Goal: Book appointment/travel/reservation

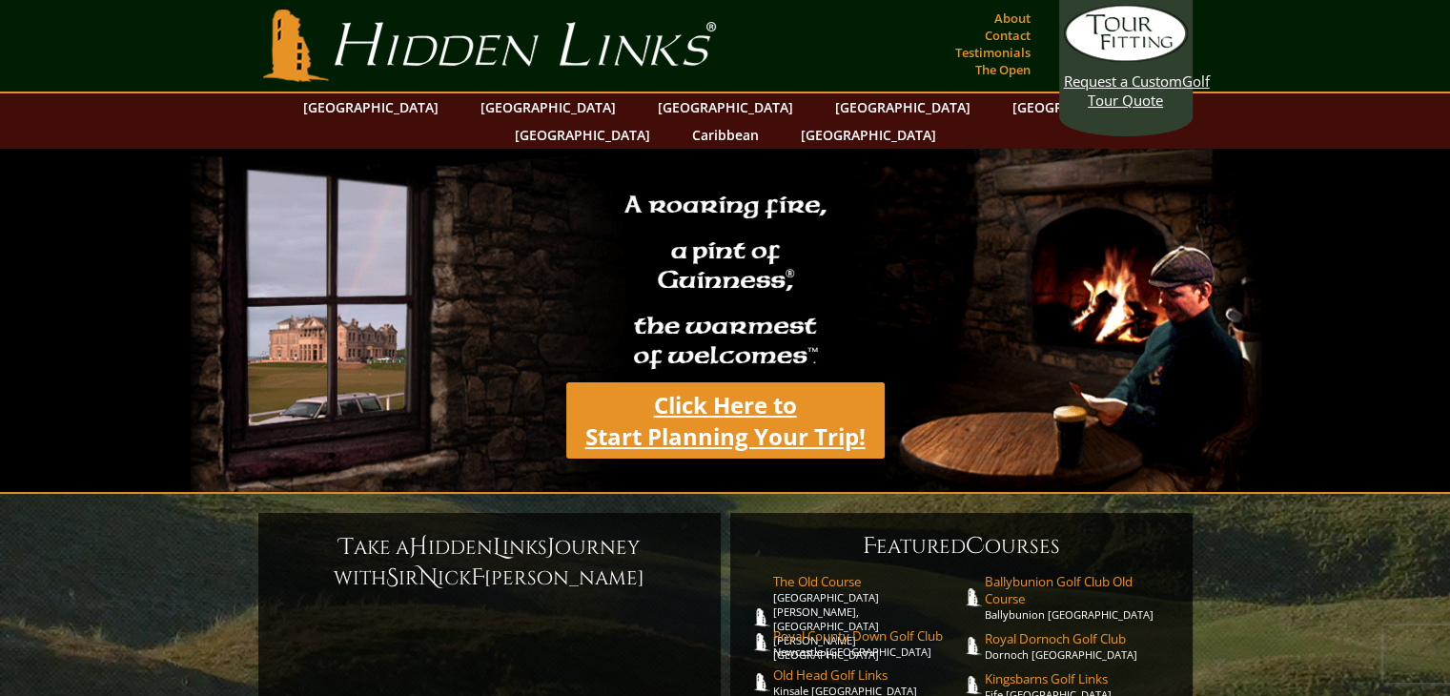
click at [749, 394] on link "Click Here to Start Planning Your Trip!" at bounding box center [725, 420] width 318 height 76
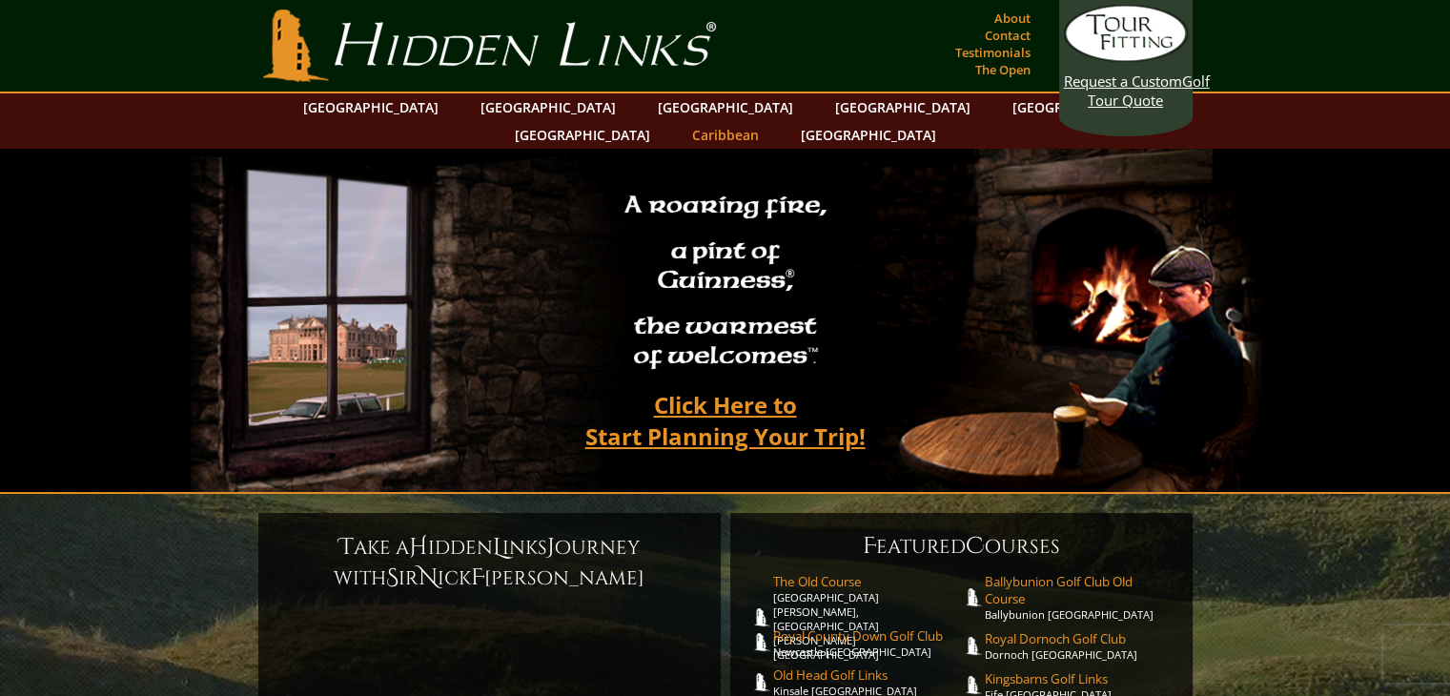
click at [768, 121] on link "Caribbean" at bounding box center [725, 135] width 86 height 28
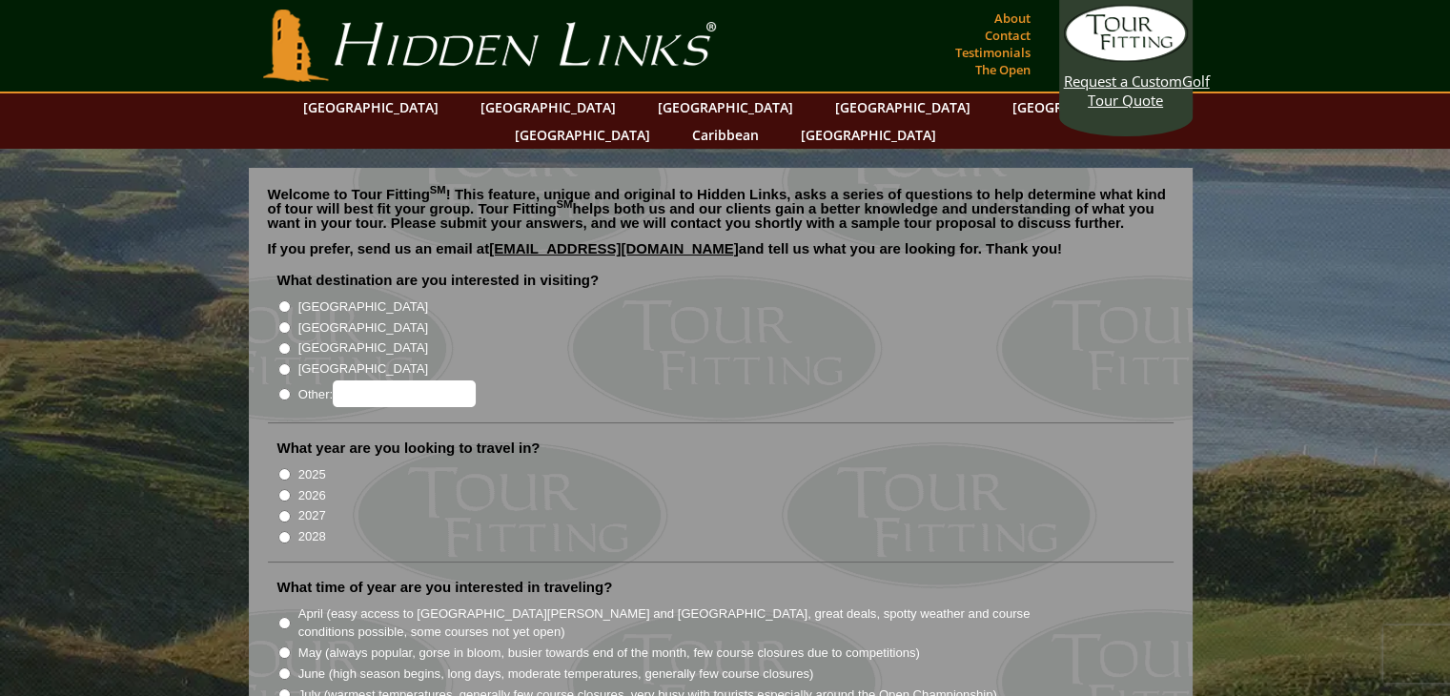
click at [285, 321] on input "[GEOGRAPHIC_DATA]" at bounding box center [284, 327] width 12 height 12
radio input "true"
click at [283, 489] on input "2026" at bounding box center [284, 495] width 12 height 12
radio input "true"
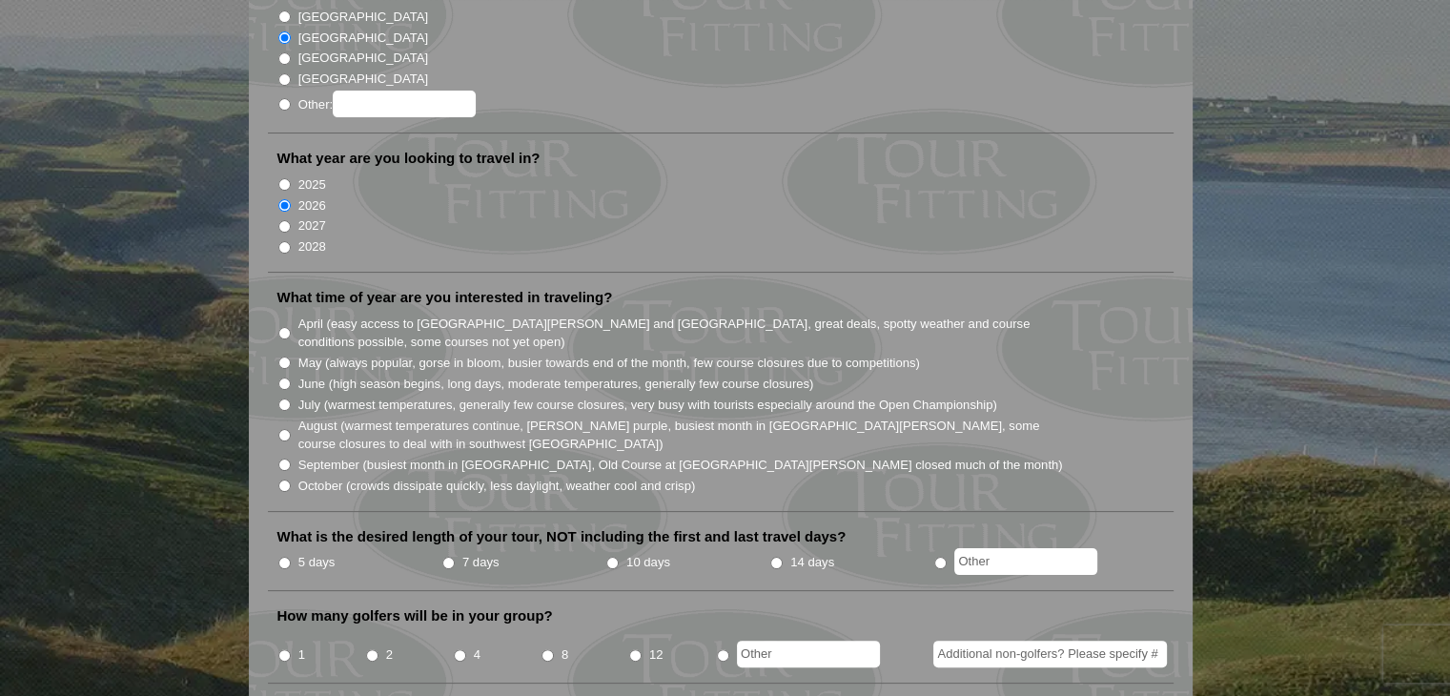
scroll to position [304, 0]
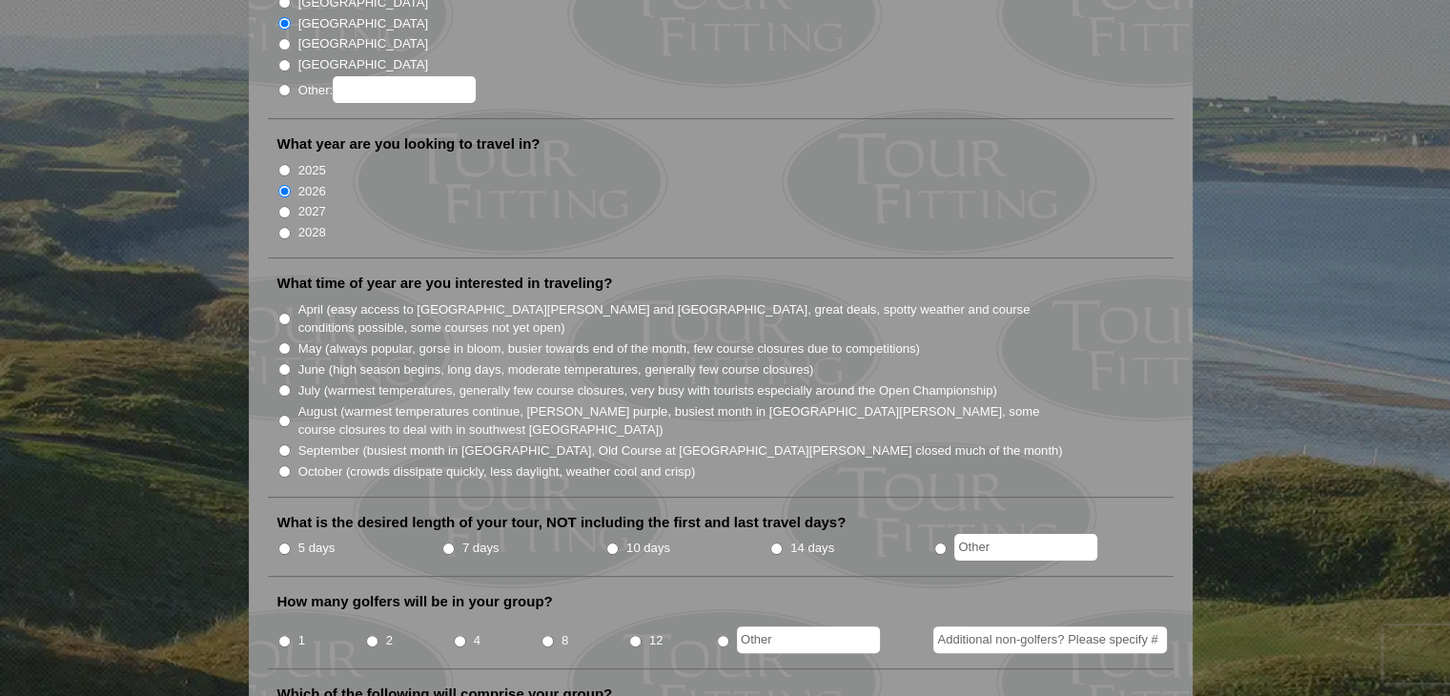
click at [283, 313] on input "April (easy access to St. Andrews and Ballybunion, great deals, spotty weather …" at bounding box center [284, 319] width 12 height 12
radio input "true"
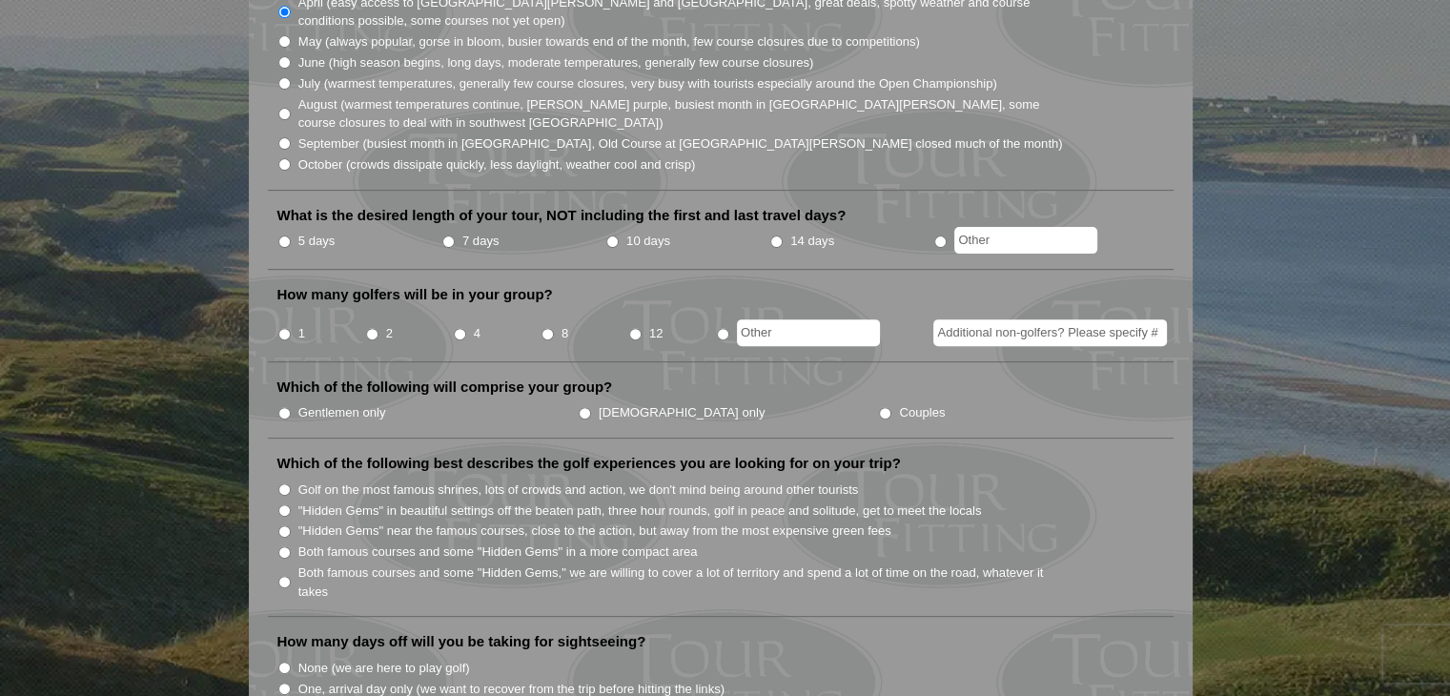
scroll to position [612, 0]
click at [612, 234] on input "10 days" at bounding box center [612, 240] width 12 height 12
radio input "true"
click at [283, 327] on input "1" at bounding box center [284, 333] width 12 height 12
radio input "true"
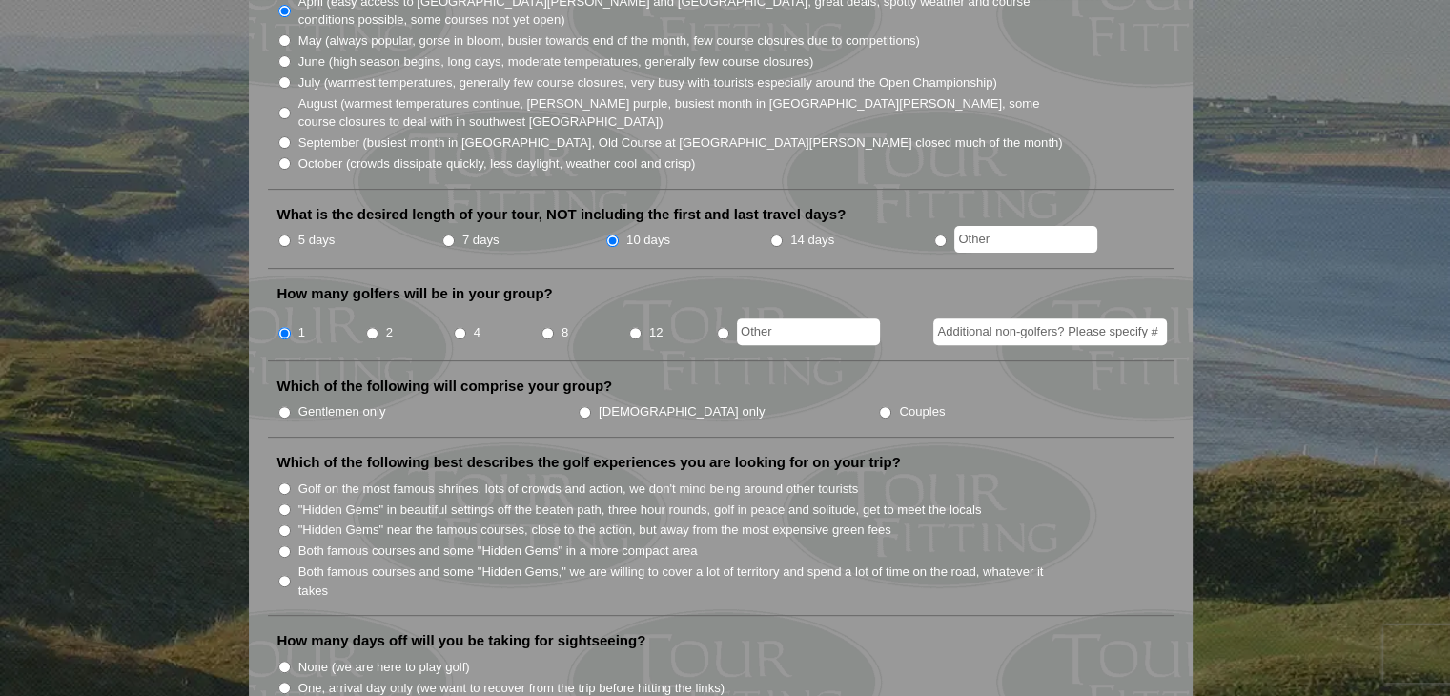
click at [282, 406] on input "Gentlemen only" at bounding box center [284, 412] width 12 height 12
radio input "true"
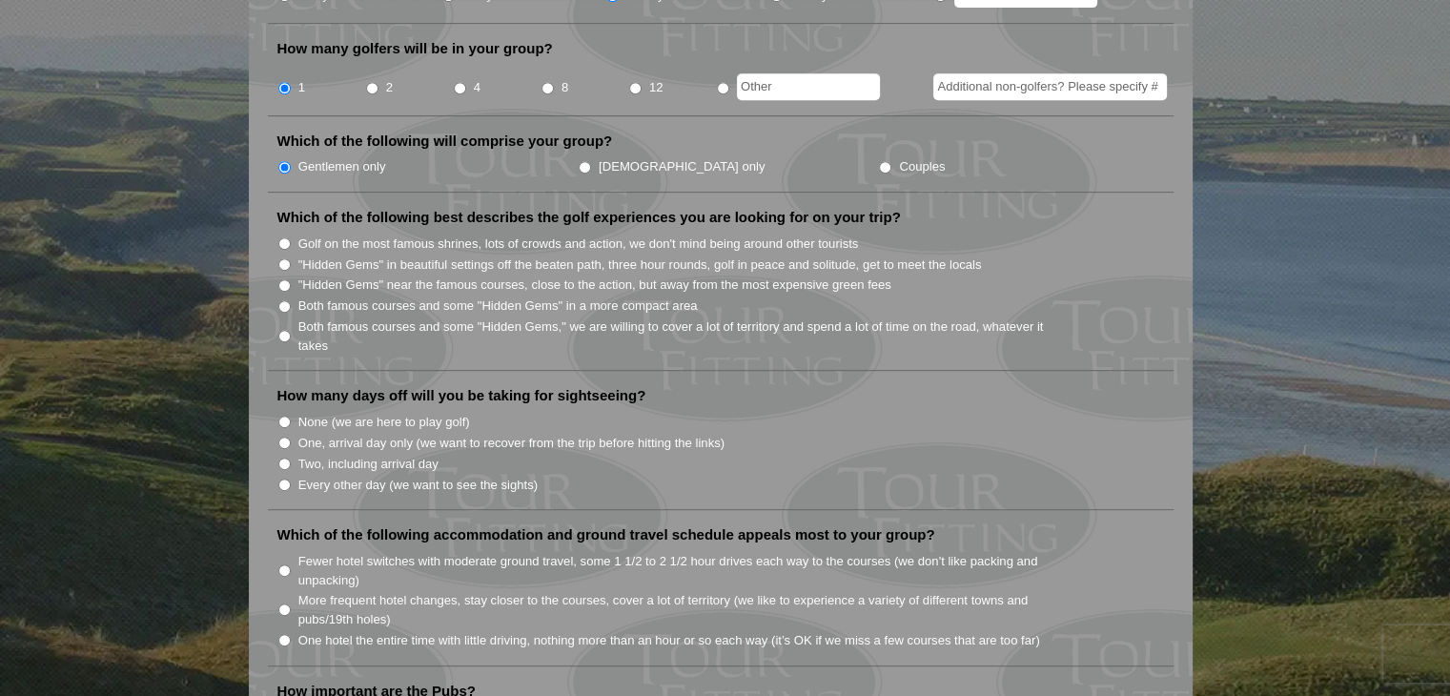
scroll to position [863, 0]
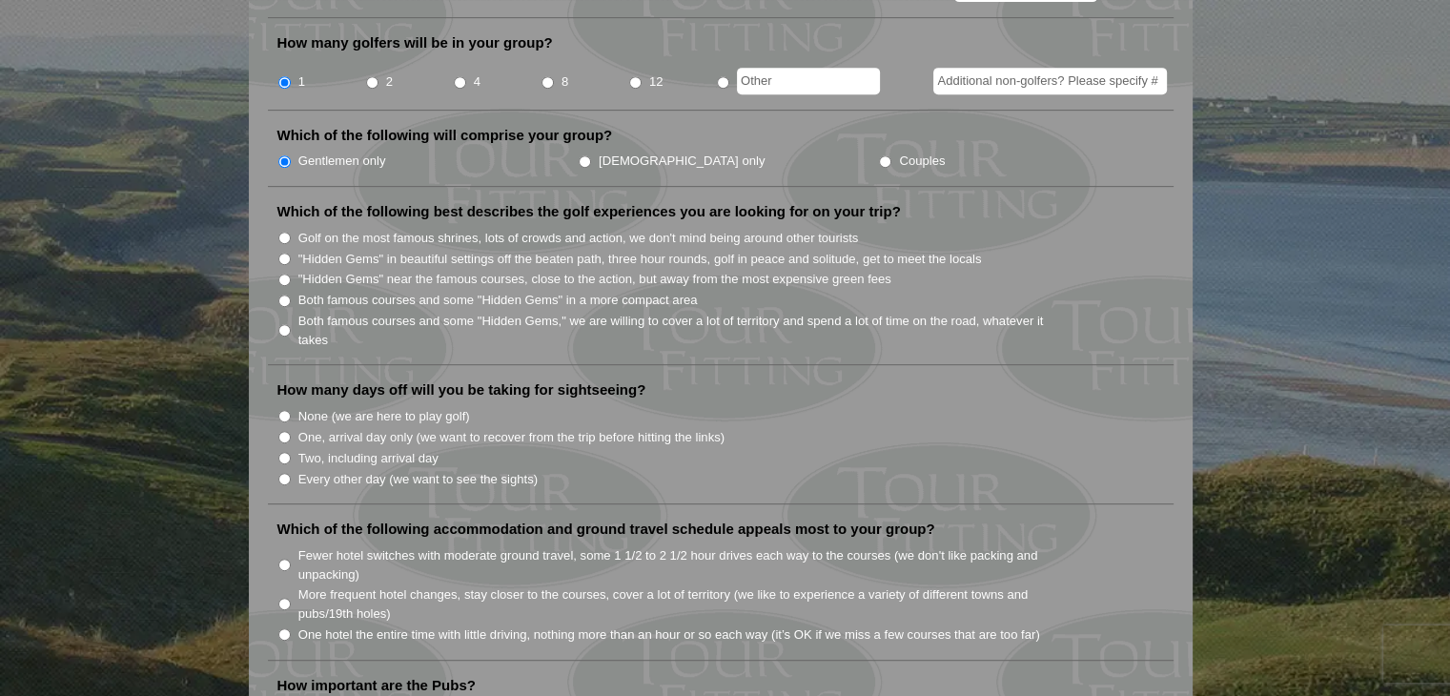
click at [283, 295] on input "Both famous courses and some "Hidden Gems" in a more compact area" at bounding box center [284, 301] width 12 height 12
radio input "true"
click at [290, 410] on input "None (we are here to play golf)" at bounding box center [284, 416] width 12 height 12
radio input "true"
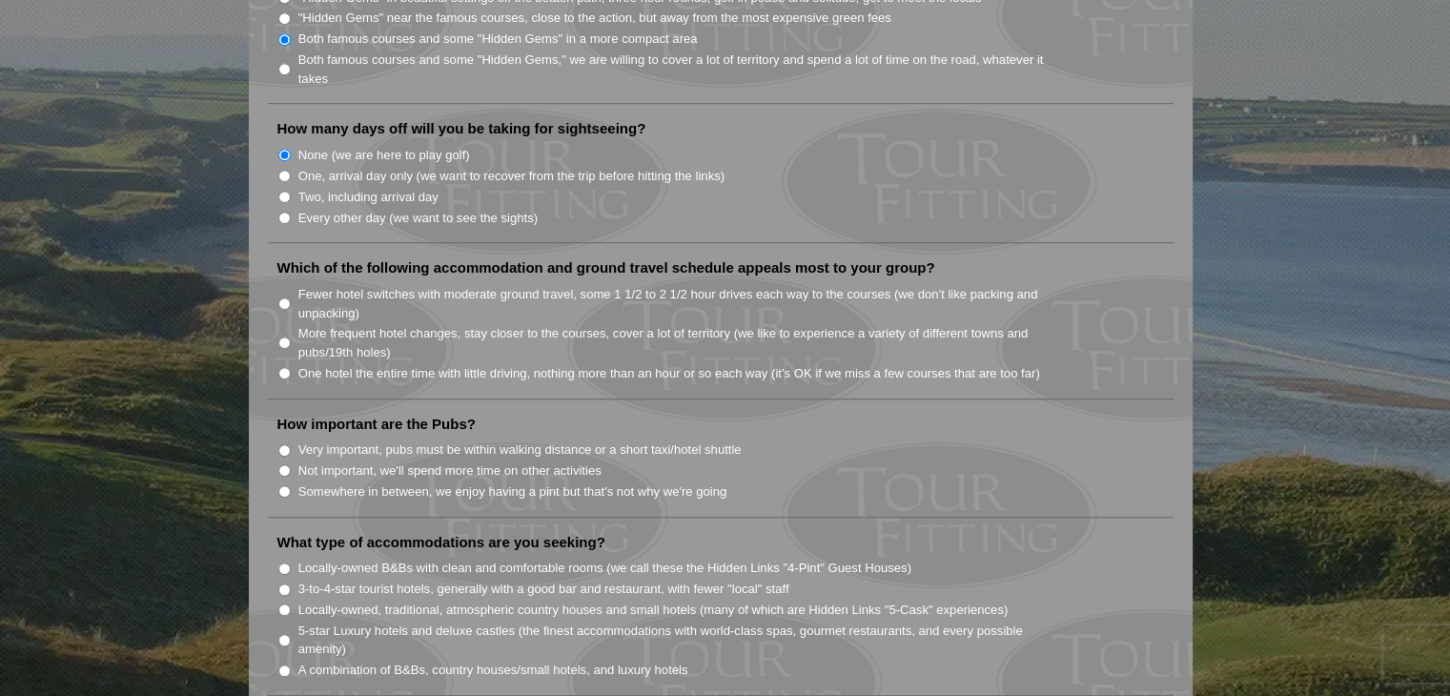
scroll to position [1158, 0]
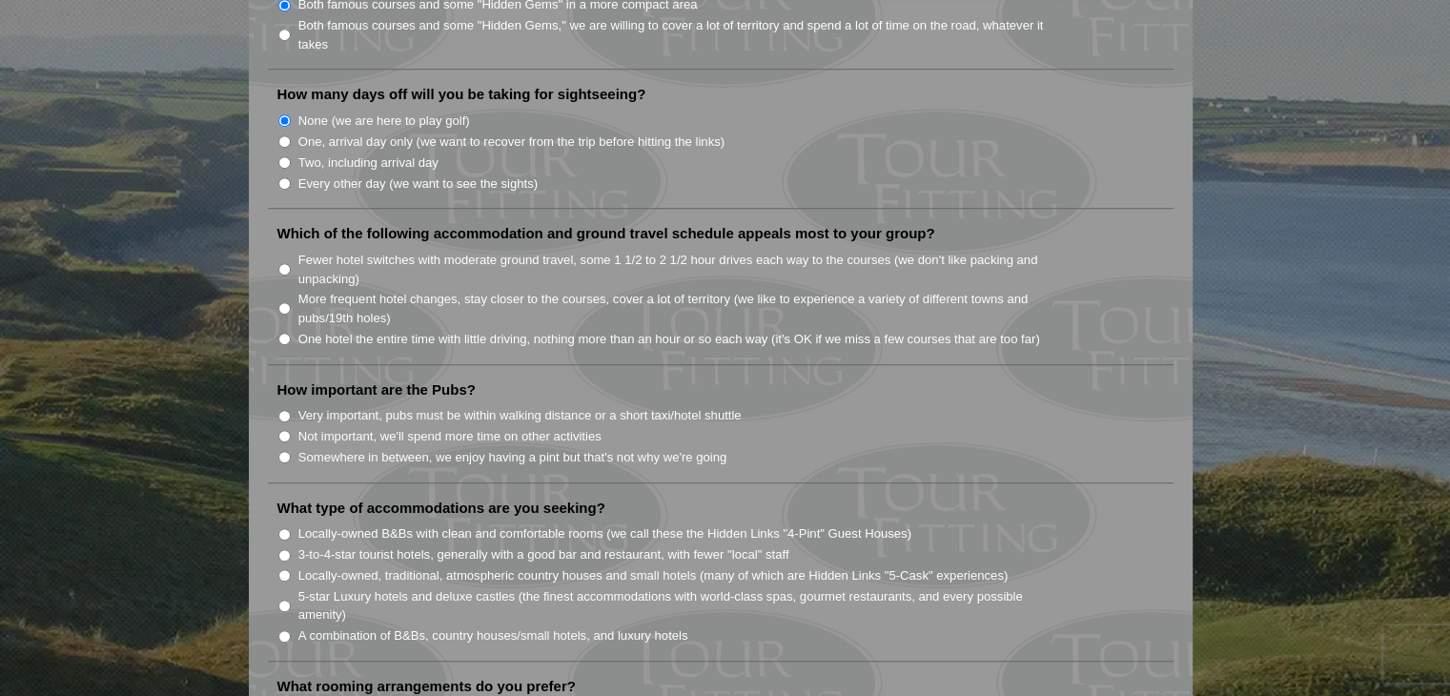
click at [285, 263] on input "Fewer hotel switches with moderate ground travel, some 1 1/2 to 2 1/2 hour driv…" at bounding box center [284, 269] width 12 height 12
radio input "true"
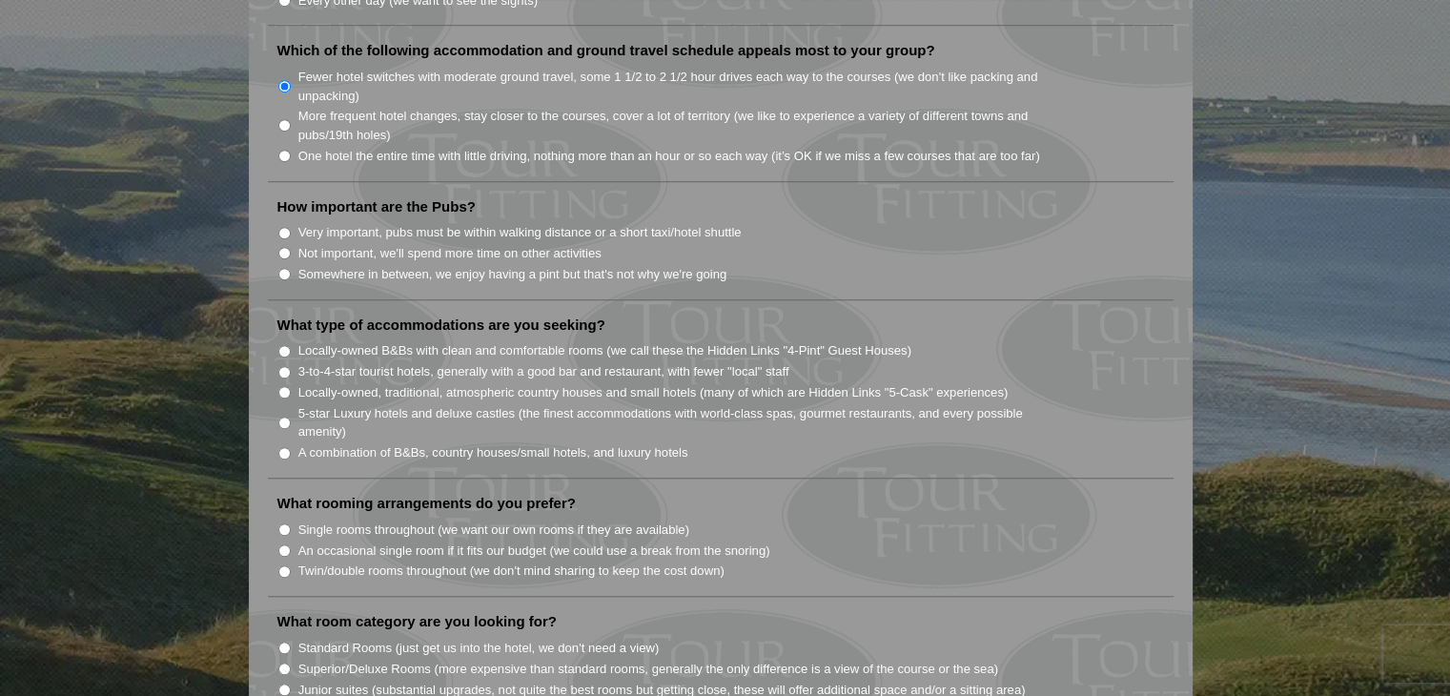
scroll to position [1344, 0]
click at [298, 262] on label "Somewhere in between, we enjoy having a pint but that's not why we're going" at bounding box center [512, 271] width 429 height 19
click at [291, 265] on input "Somewhere in between, we enjoy having a pint but that's not why we're going" at bounding box center [284, 271] width 12 height 12
radio input "true"
click at [283, 444] on input "A combination of B&Bs, country houses/small hotels, and luxury hotels" at bounding box center [284, 450] width 12 height 12
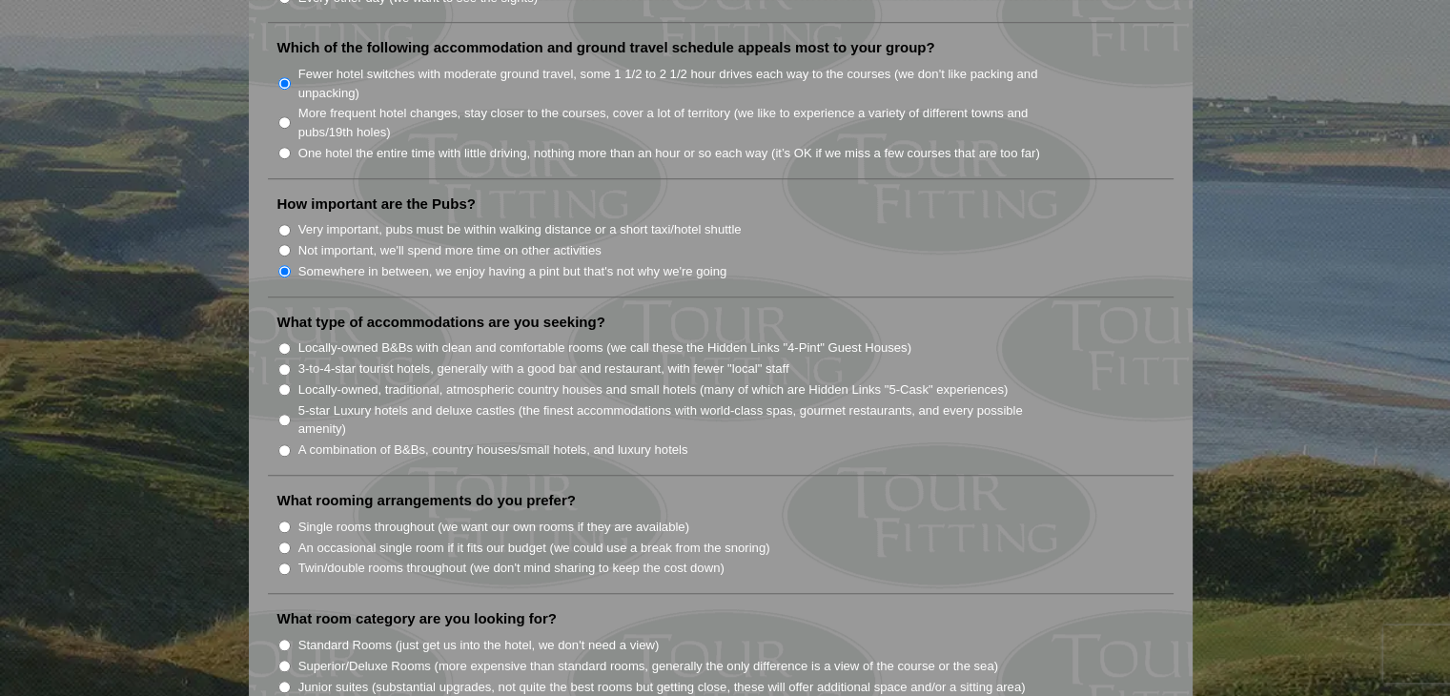
radio input "true"
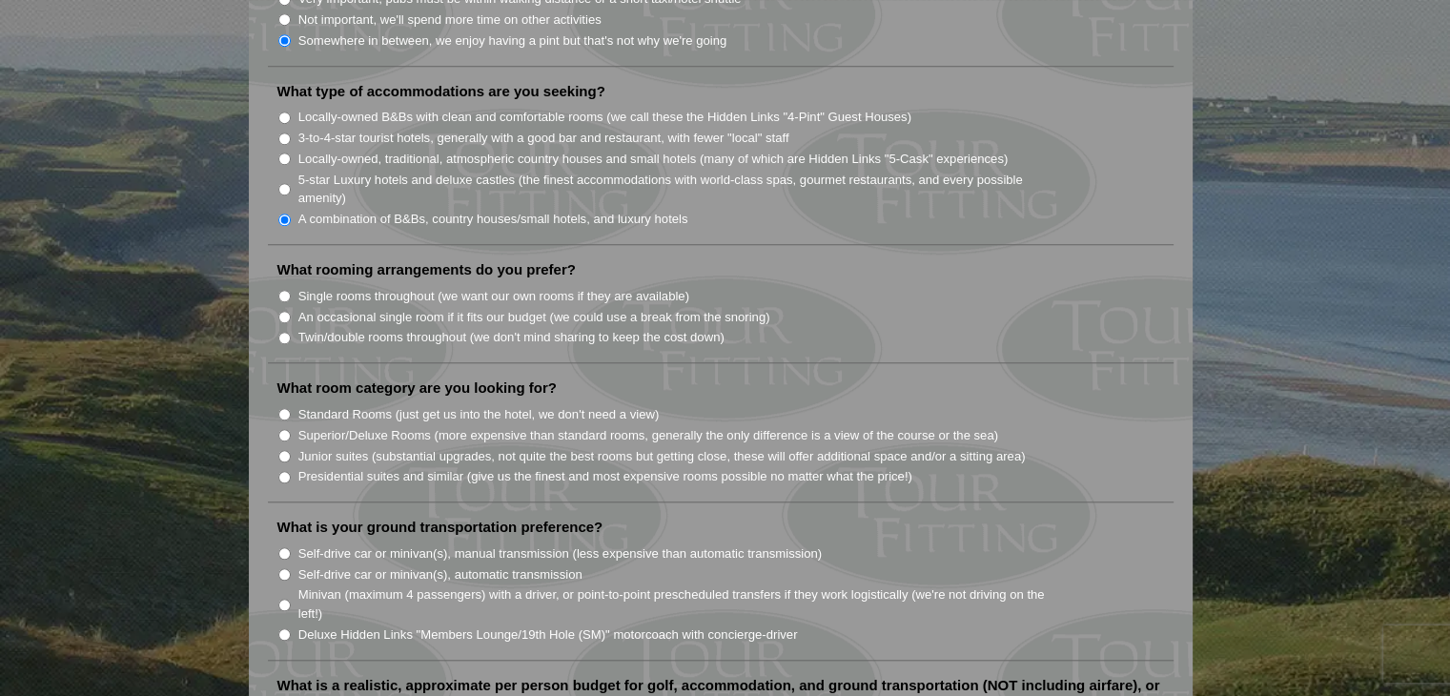
scroll to position [1577, 0]
click at [300, 284] on label "Single rooms throughout (we want our own rooms if they are available)" at bounding box center [493, 293] width 391 height 19
click at [291, 287] on input "Single rooms throughout (we want our own rooms if they are available)" at bounding box center [284, 293] width 12 height 12
radio input "true"
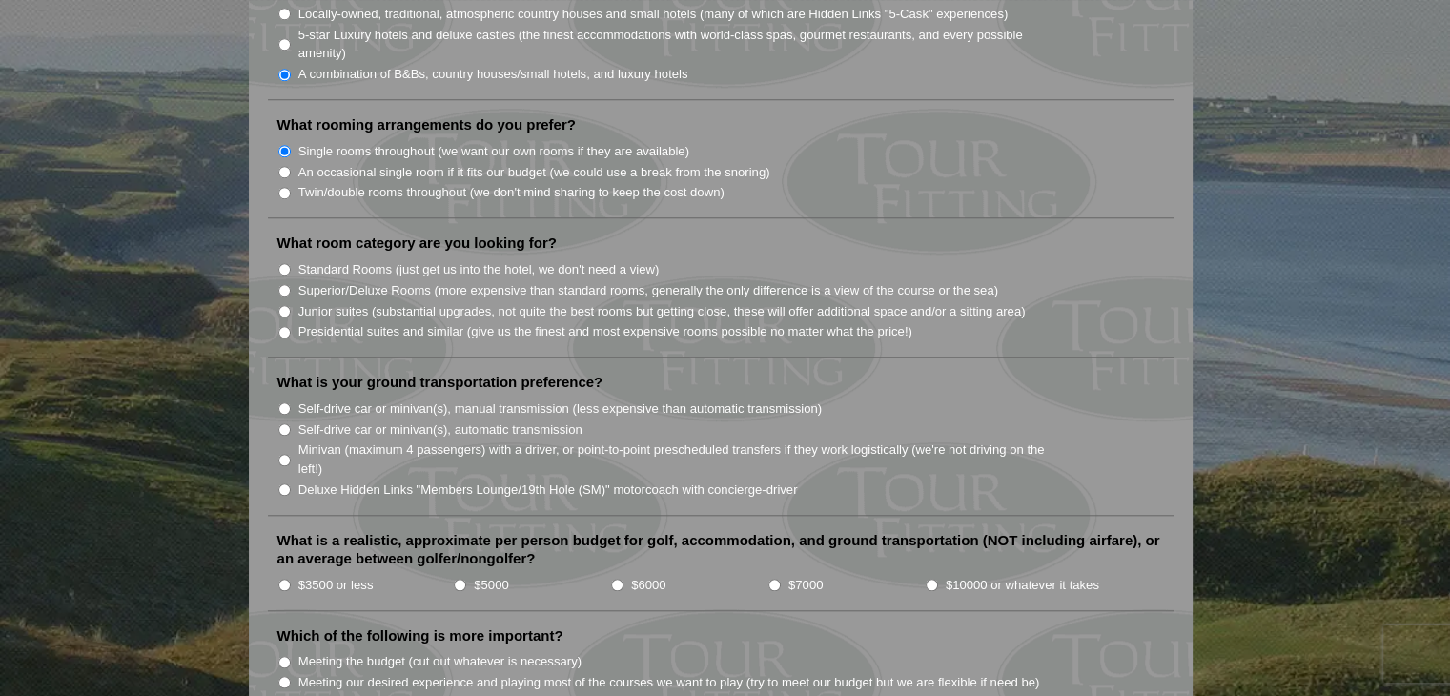
scroll to position [1751, 0]
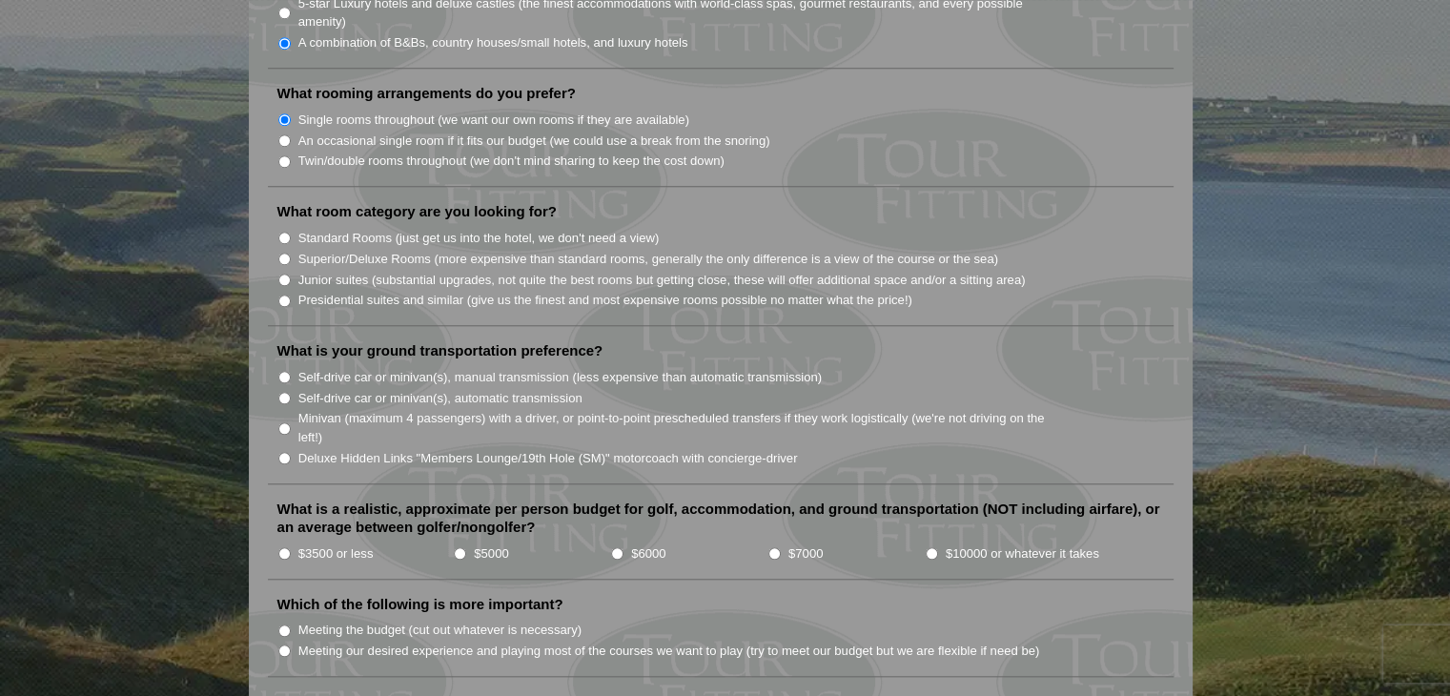
click at [283, 232] on input "Standard Rooms (just get us into the hotel, we don't need a view)" at bounding box center [284, 238] width 12 height 12
radio input "true"
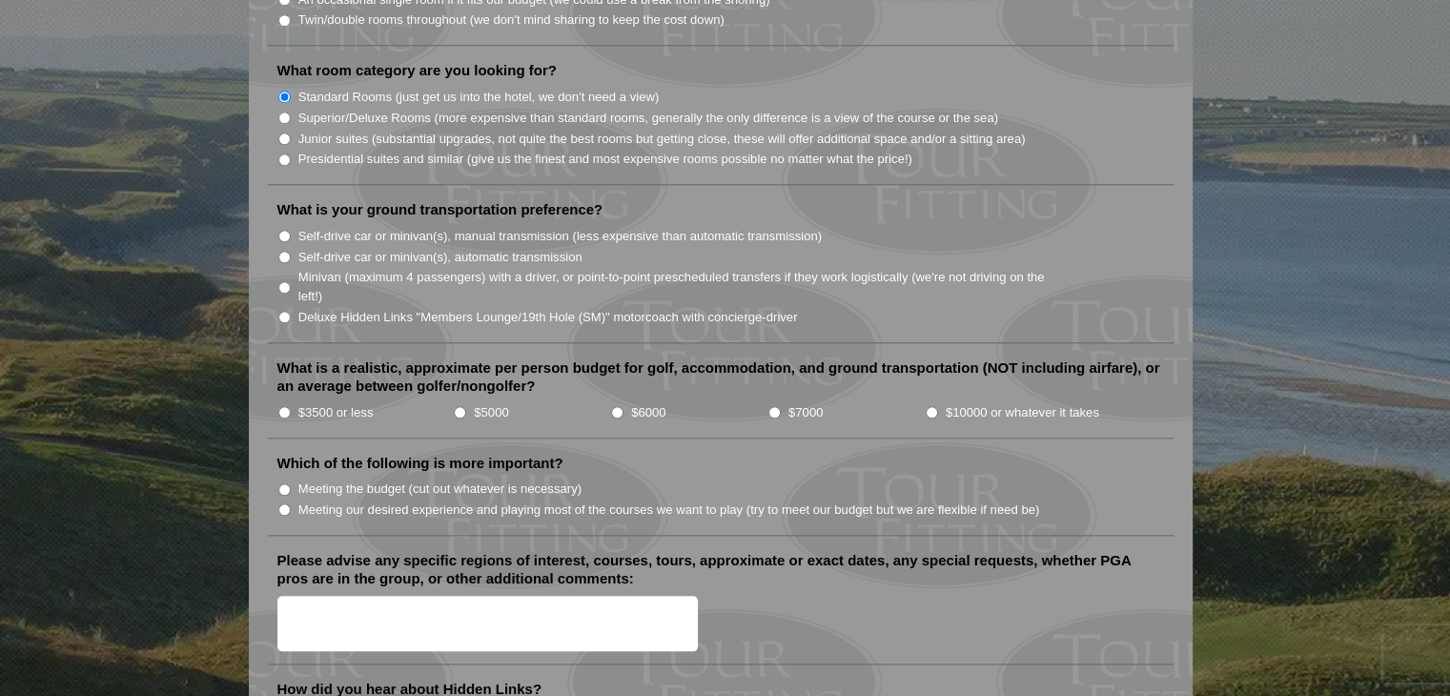
scroll to position [1927, 0]
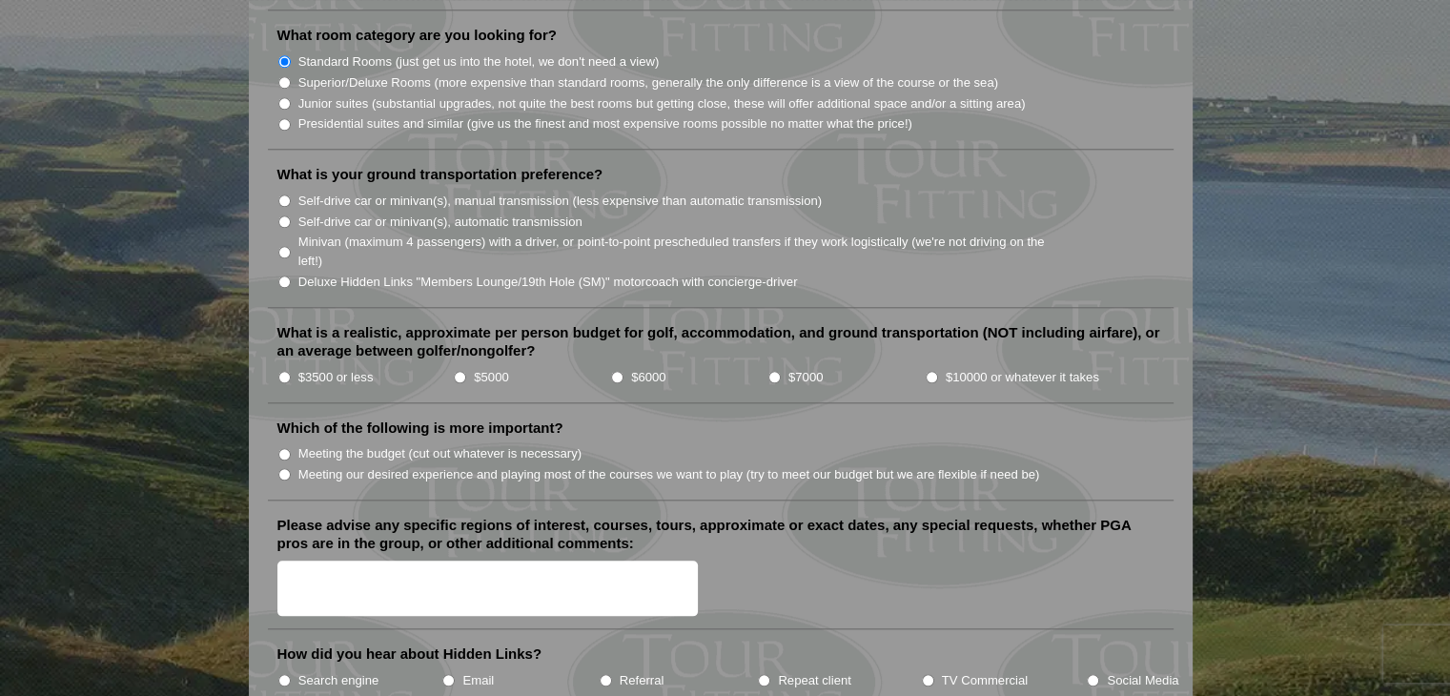
click at [283, 275] on input "Deluxe Hidden Links "Members Lounge/19th Hole (SM)" motorcoach with concierge-d…" at bounding box center [284, 281] width 12 height 12
radio input "true"
click at [283, 371] on input "$3500 or less" at bounding box center [284, 377] width 12 height 12
radio input "true"
click at [278, 468] on input "Meeting our desired experience and playing most of the courses we want to play …" at bounding box center [284, 474] width 12 height 12
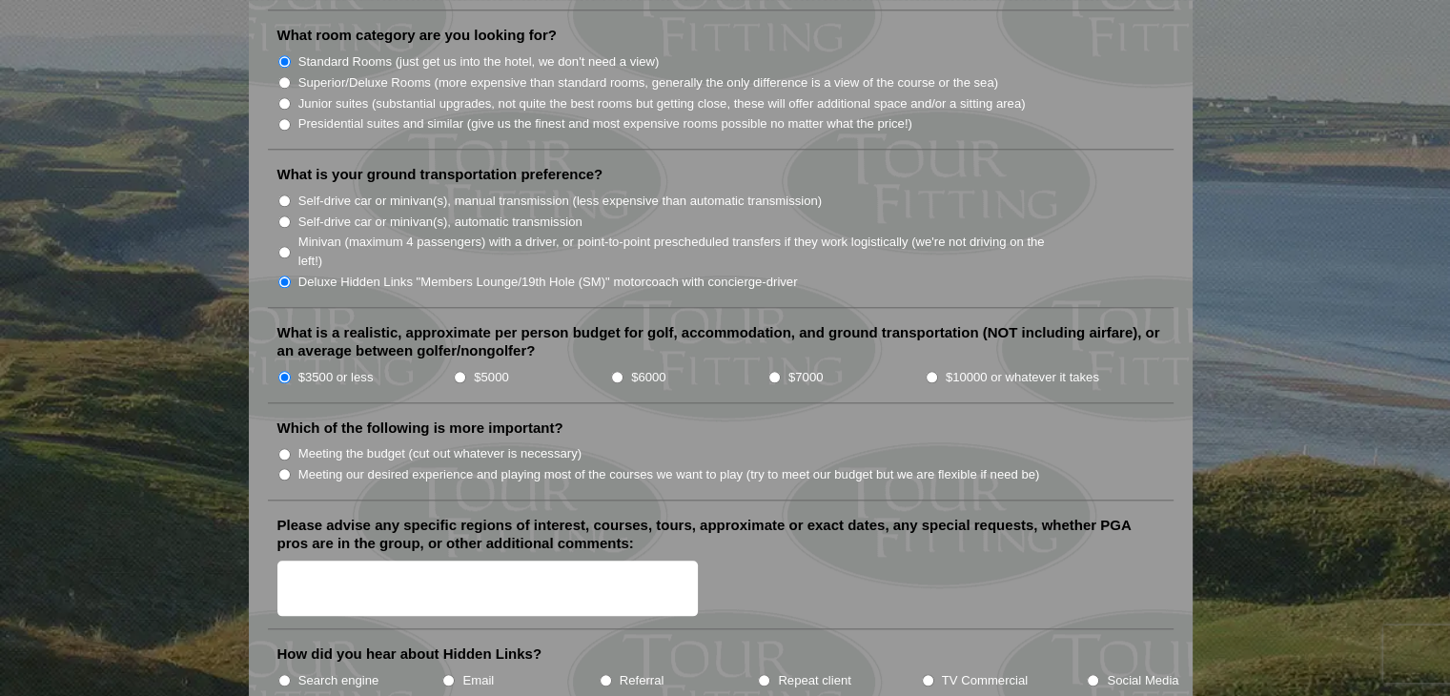
radio input "true"
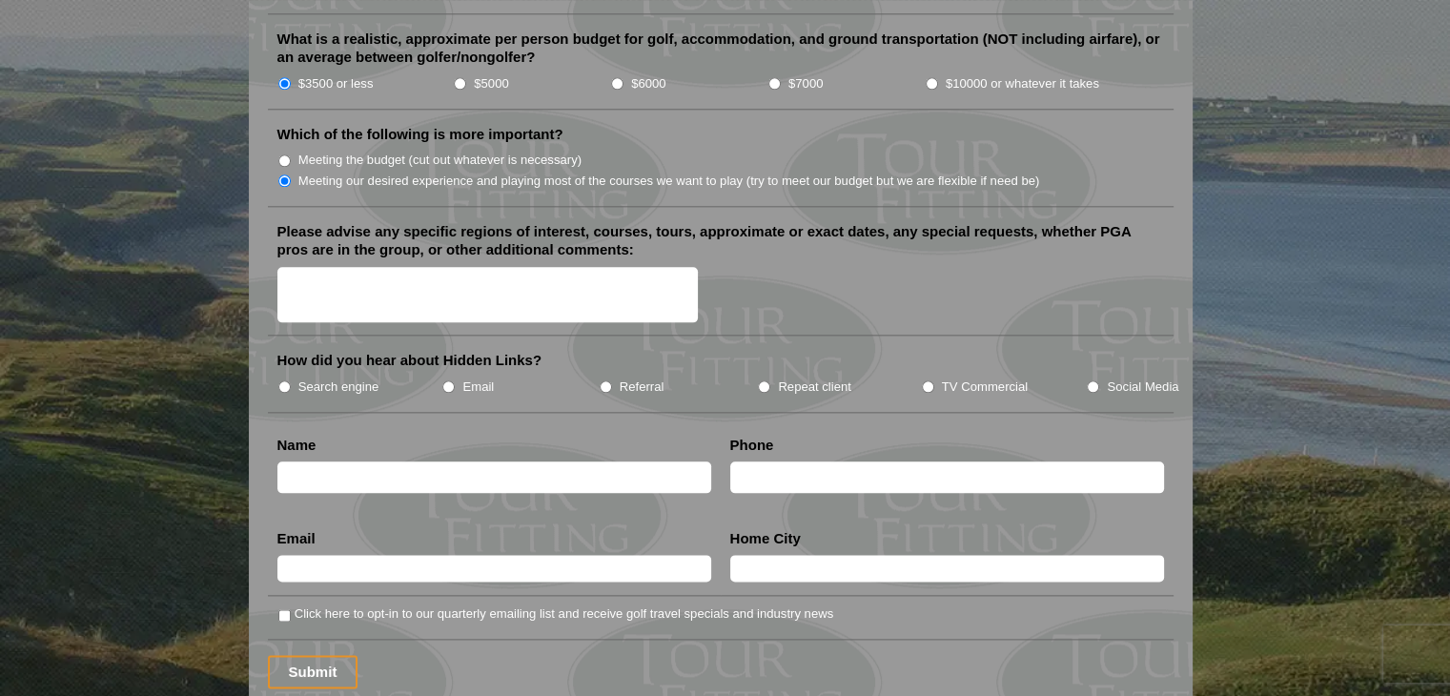
scroll to position [2223, 0]
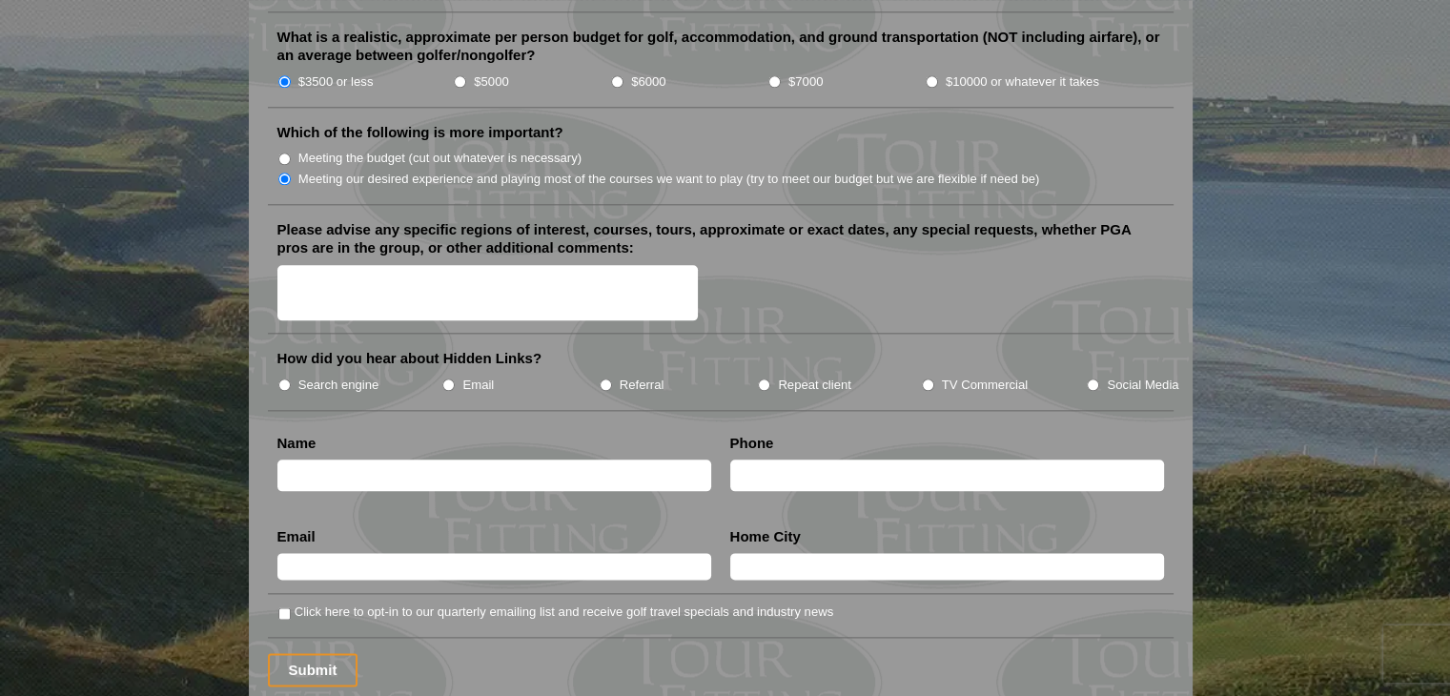
click at [927, 378] on input "TV Commercial" at bounding box center [928, 384] width 12 height 12
radio input "true"
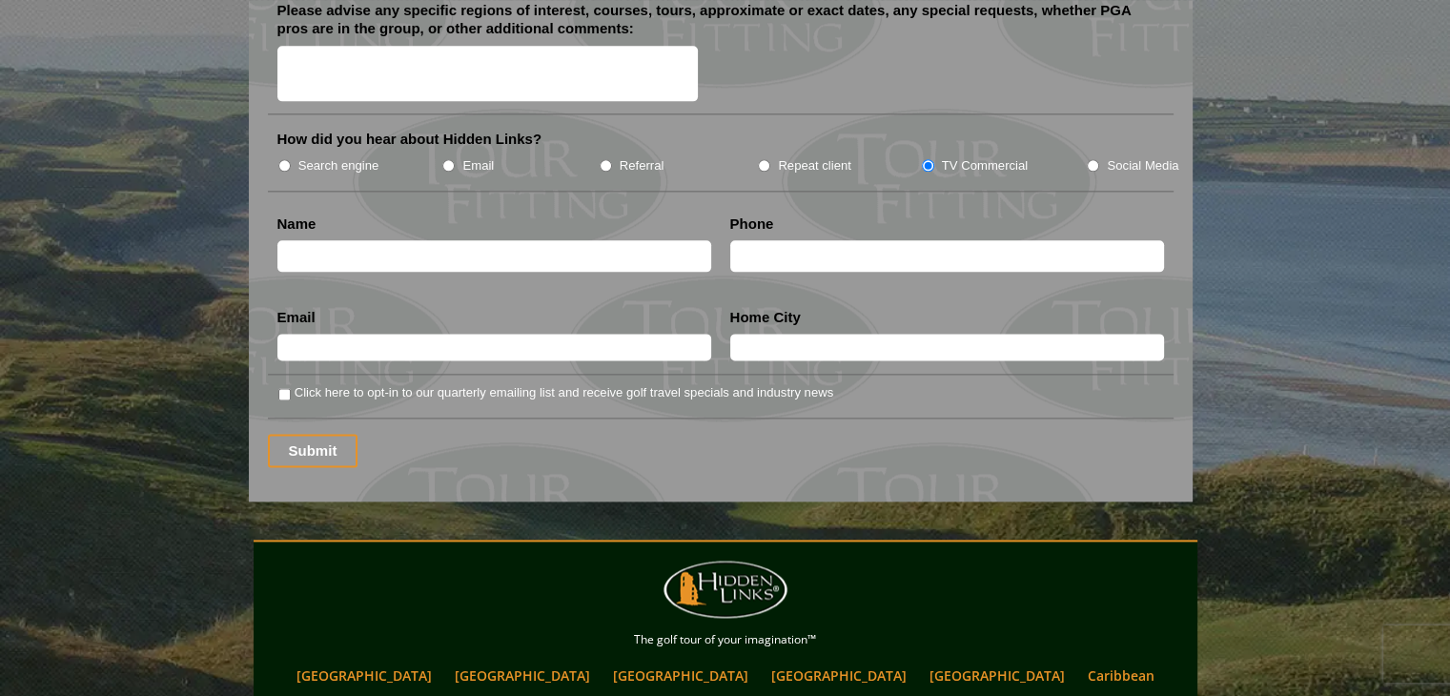
scroll to position [2443, 0]
